Goal: Task Accomplishment & Management: Complete application form

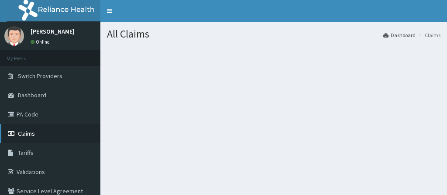
click at [41, 132] on link "Claims" at bounding box center [50, 133] width 100 height 19
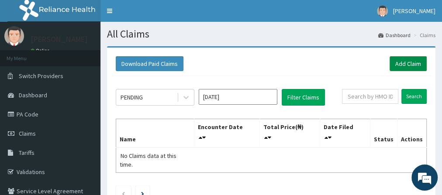
click at [406, 59] on link "Add Claim" at bounding box center [408, 63] width 37 height 15
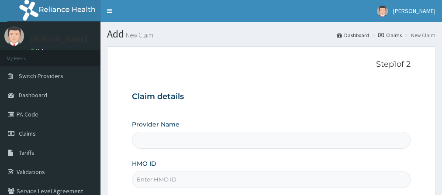
click at [182, 182] on input "HMO ID" at bounding box center [271, 179] width 279 height 17
type input "EY"
type input "Go Fitness Gym"
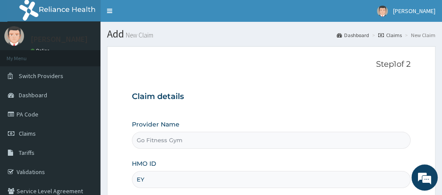
type input "EYZ"
type input "1"
click at [166, 179] on input "EYZ/10005/A" at bounding box center [271, 179] width 279 height 17
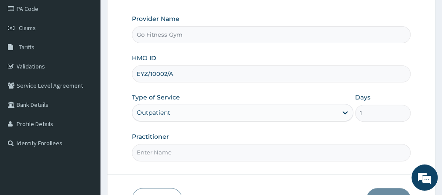
scroll to position [124, 0]
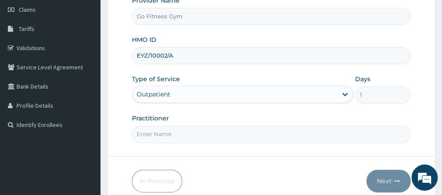
type input "EYZ/10002/A"
click at [277, 122] on div "Practitioner" at bounding box center [271, 128] width 279 height 29
click at [260, 140] on input "Practitioner" at bounding box center [271, 134] width 279 height 17
type input "[GEOGRAPHIC_DATA]"
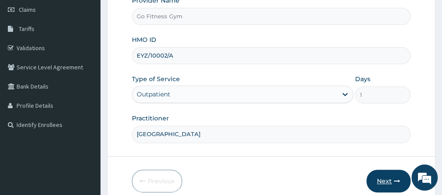
click at [383, 177] on button "Next" at bounding box center [389, 181] width 44 height 23
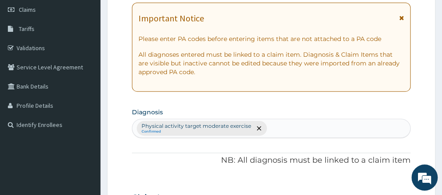
scroll to position [0, 0]
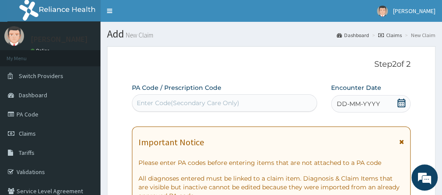
click at [256, 105] on div "Enter Code(Secondary Care Only)" at bounding box center [224, 103] width 184 height 14
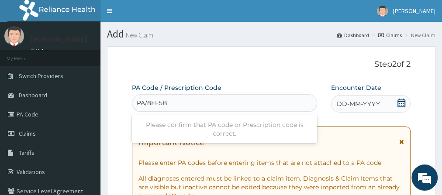
type input "PA/8EF5B2"
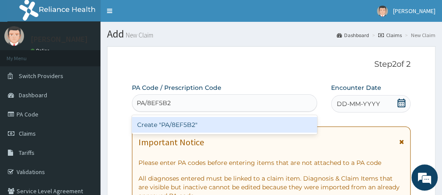
click at [259, 133] on div "Create "PA/8EF5B2"" at bounding box center [224, 124] width 185 height 19
click at [268, 129] on div "Create "PA/8EF5B2"" at bounding box center [224, 125] width 185 height 16
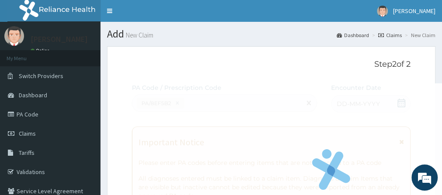
click at [403, 102] on div "Fetching Claims Details from PA Code....." at bounding box center [331, 180] width 398 height 195
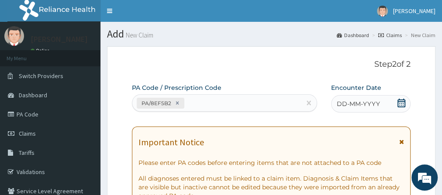
click at [403, 102] on icon at bounding box center [401, 103] width 9 height 9
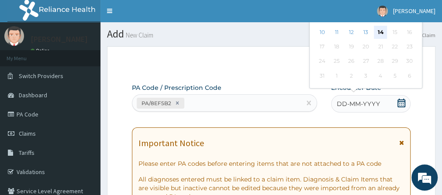
click at [379, 33] on div "14" at bounding box center [380, 32] width 13 height 13
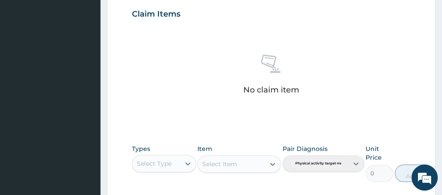
scroll to position [312, 0]
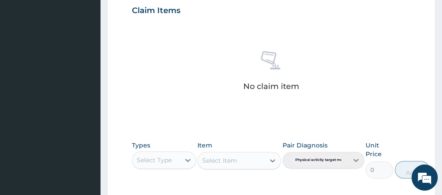
click at [175, 163] on div "Select Type" at bounding box center [156, 160] width 48 height 14
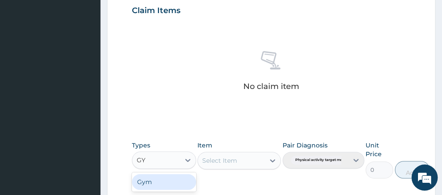
type input "GYM"
click at [170, 179] on div "Gym" at bounding box center [164, 182] width 64 height 16
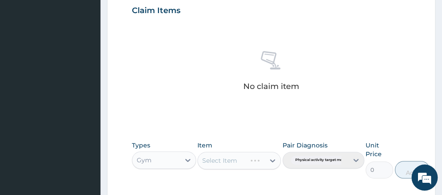
click at [226, 154] on div "Select Item" at bounding box center [238, 160] width 83 height 17
click at [231, 159] on div "Select Item" at bounding box center [219, 160] width 35 height 9
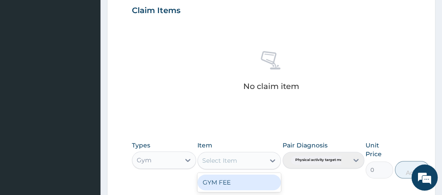
click at [246, 190] on div "GYM FEE" at bounding box center [238, 182] width 83 height 19
click at [257, 187] on div "GYM FEE" at bounding box center [238, 183] width 83 height 16
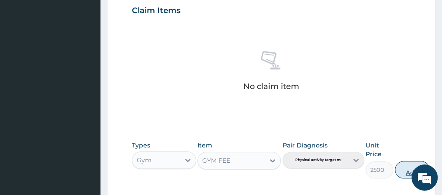
click at [405, 174] on button "Add" at bounding box center [412, 169] width 35 height 17
type input "0"
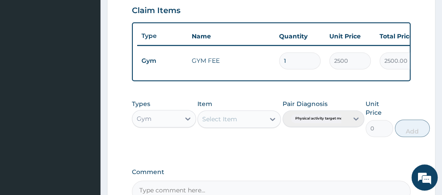
scroll to position [413, 0]
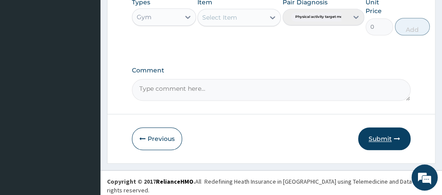
click at [371, 136] on button "Submit" at bounding box center [384, 139] width 52 height 23
